Goal: Check status: Check status

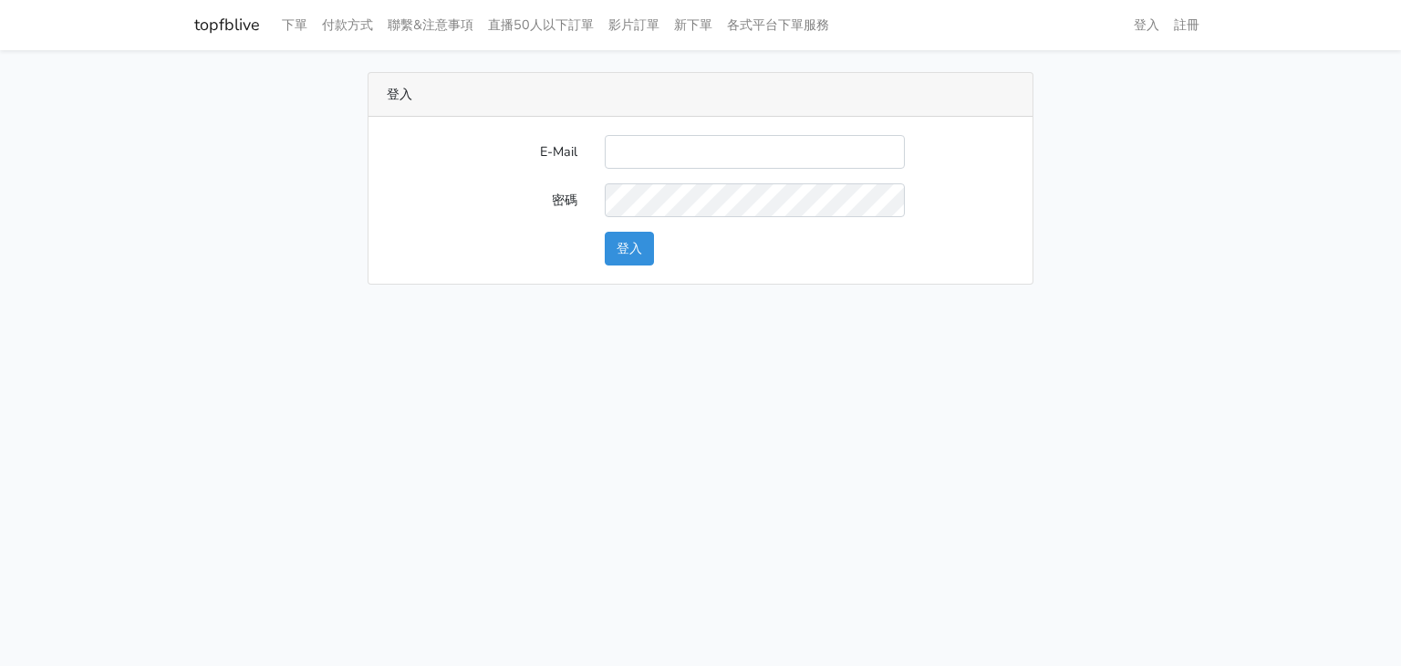
type input "[EMAIL_ADDRESS][PERSON_NAME][DOMAIN_NAME]"
click at [624, 246] on button "登入" at bounding box center [629, 249] width 49 height 34
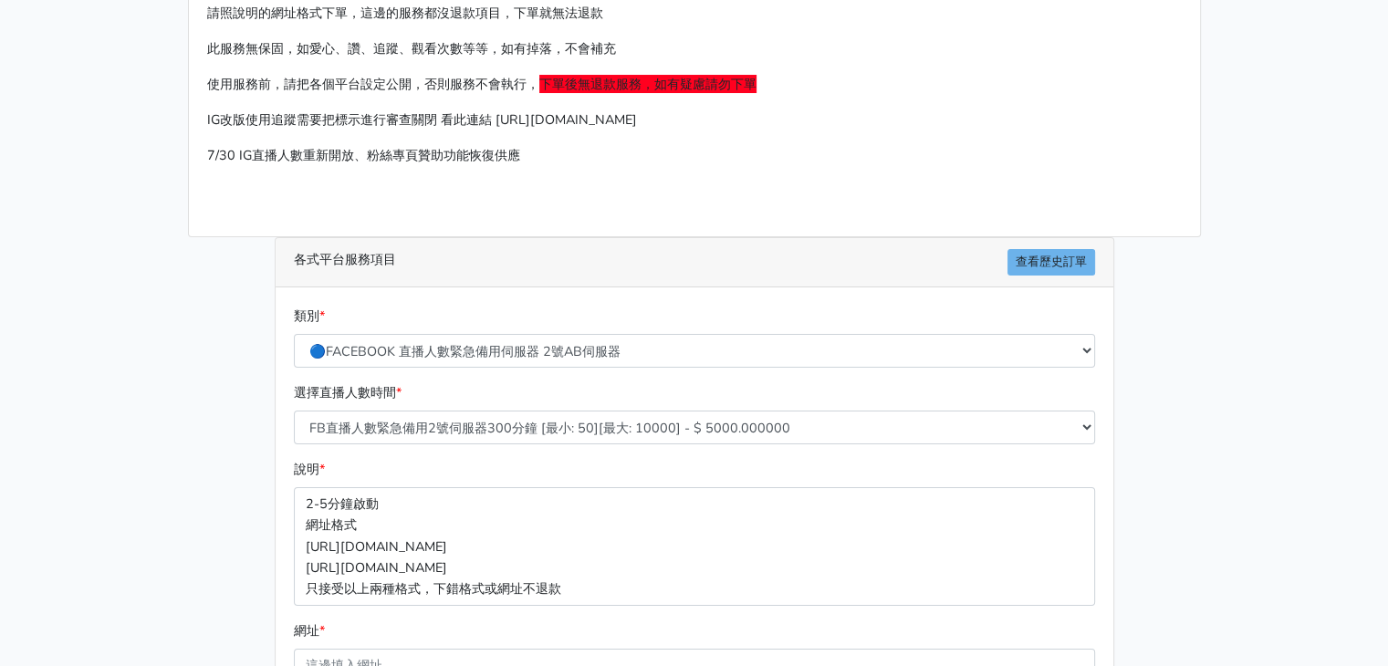
scroll to position [91, 0]
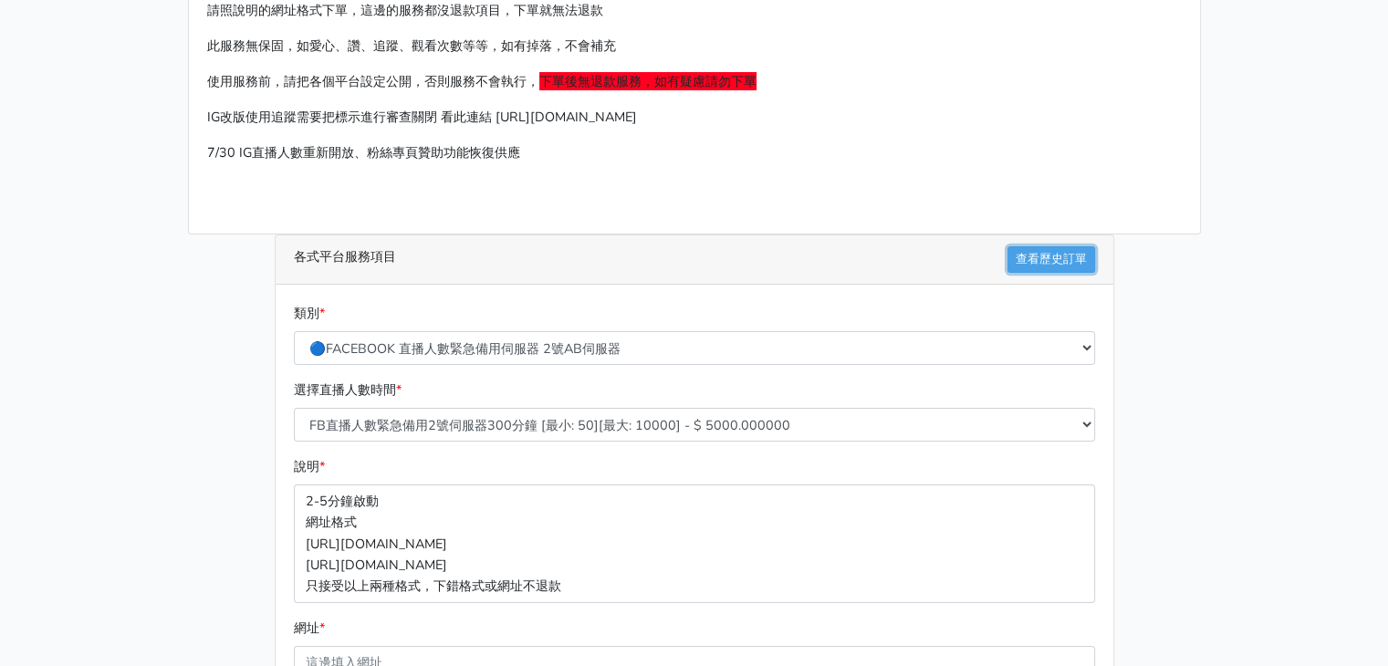
click at [1062, 260] on link "查看歷史訂單" at bounding box center [1051, 259] width 88 height 26
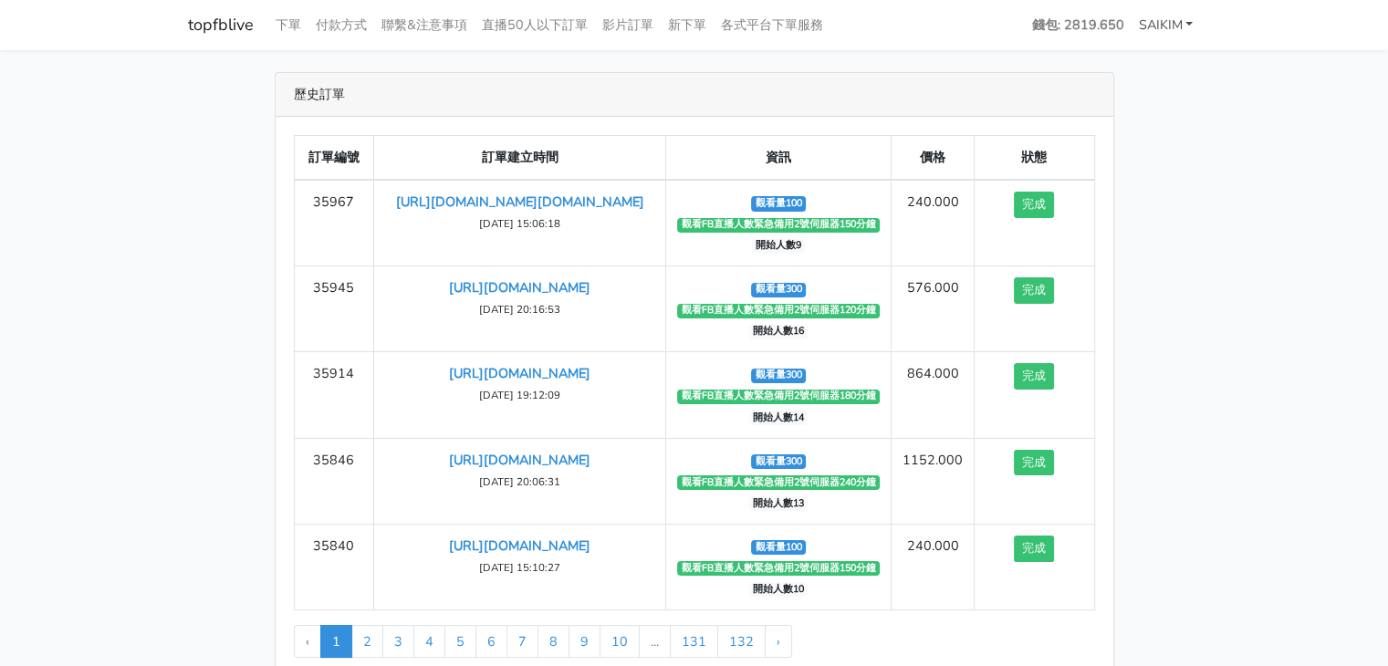
click at [1176, 29] on link "SAIKIM" at bounding box center [1165, 25] width 69 height 36
click at [1117, 85] on div "登出" at bounding box center [1127, 67] width 146 height 45
click at [1149, 26] on link "SAIKIM" at bounding box center [1165, 25] width 69 height 36
drag, startPoint x: 1124, startPoint y: 81, endPoint x: 1128, endPoint y: 71, distance: 10.7
click at [1124, 81] on div "登出" at bounding box center [1127, 67] width 146 height 45
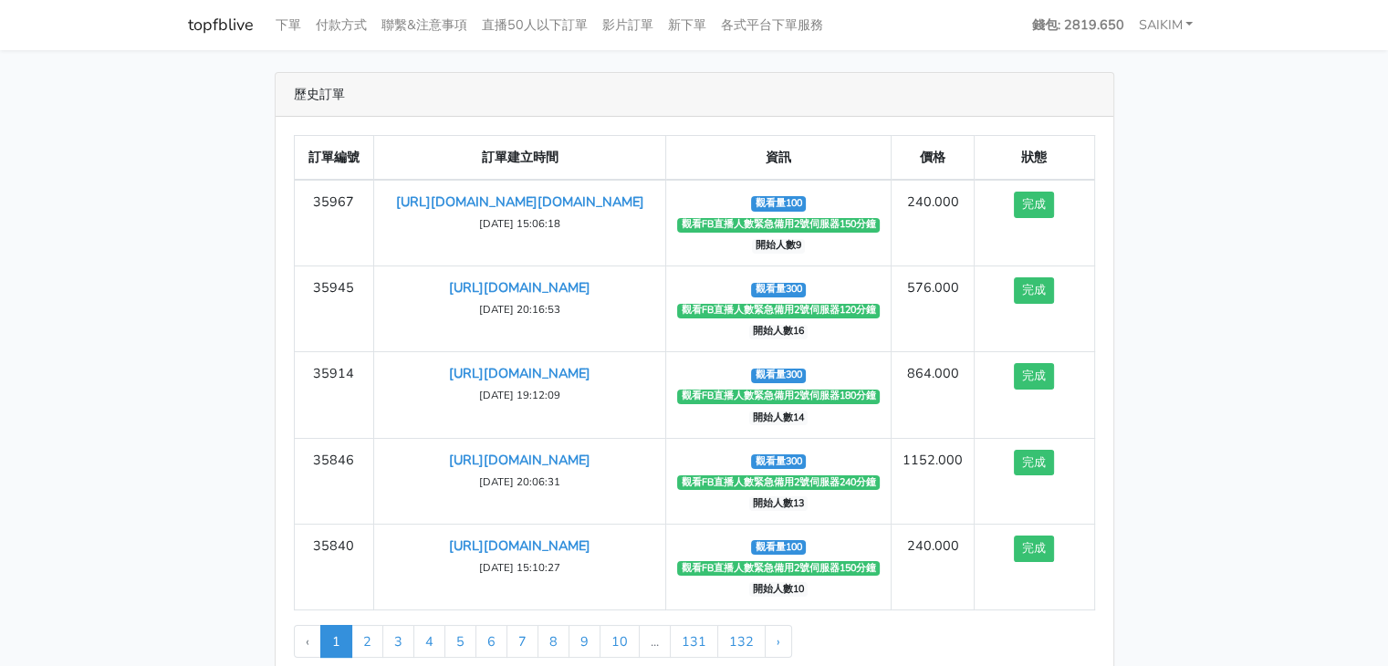
click at [1129, 69] on main "歷史訂單 訂單編號 訂單建立時間 資訊 價格 狀態 35967 https://www.facebook.com/saikim.official/videos…" at bounding box center [694, 381] width 1388 height 663
click at [1153, 21] on link "SAIKIM" at bounding box center [1165, 25] width 69 height 36
click at [1124, 78] on link "登出" at bounding box center [1127, 67] width 144 height 28
